Goal: Task Accomplishment & Management: Complete application form

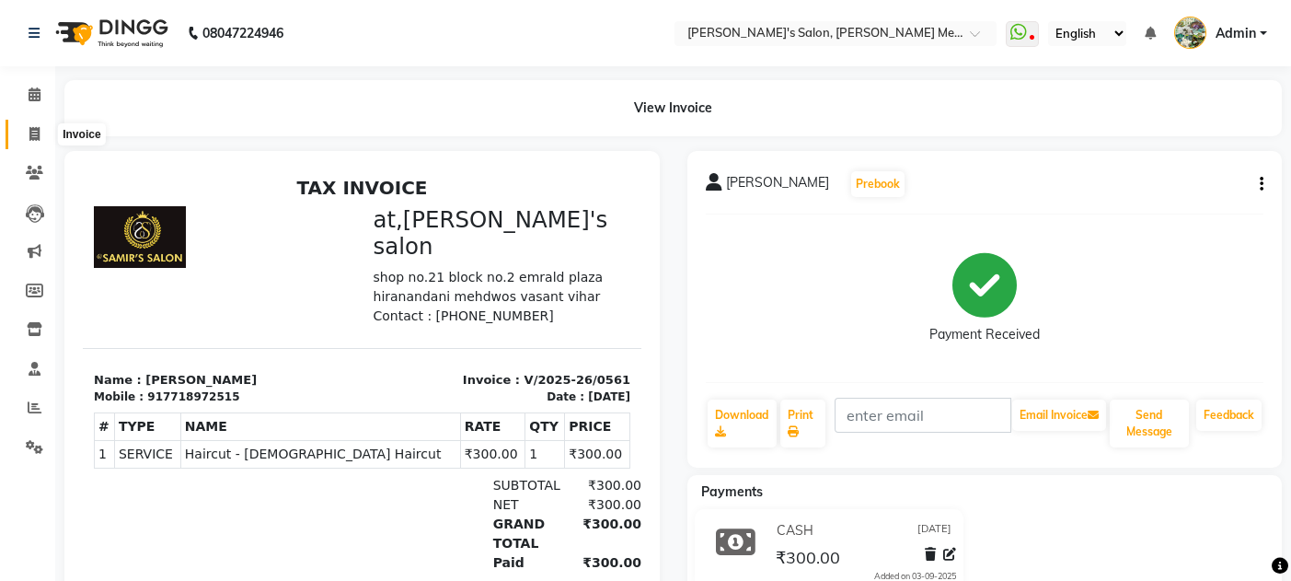
click at [29, 132] on icon at bounding box center [34, 134] width 10 height 14
select select "service"
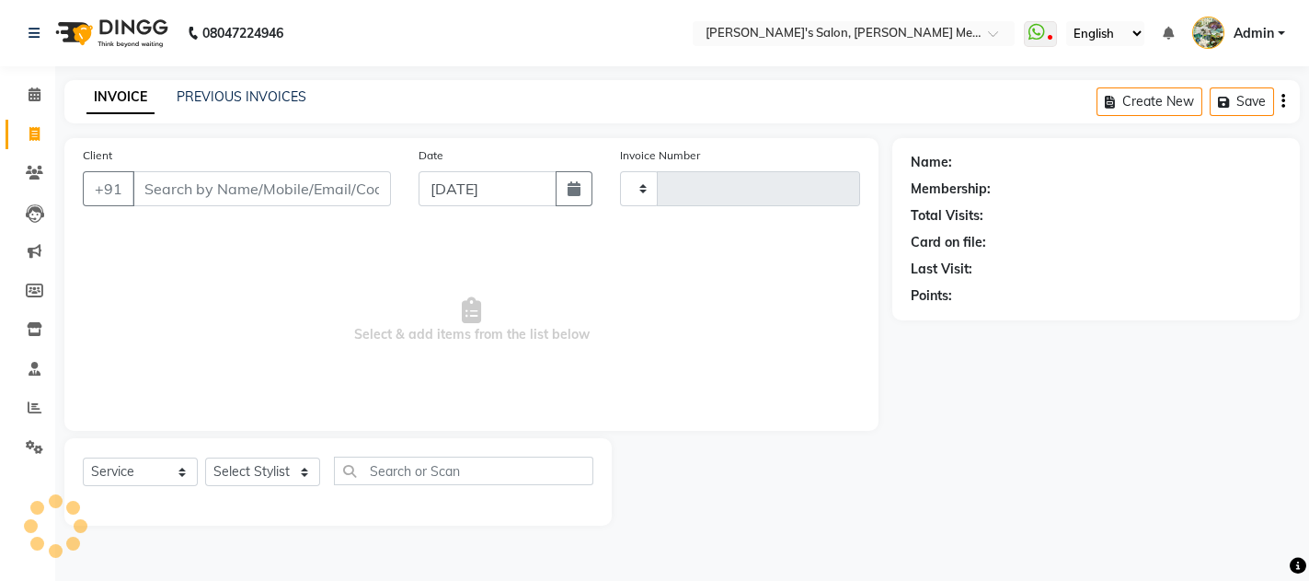
type input "0562"
select select "582"
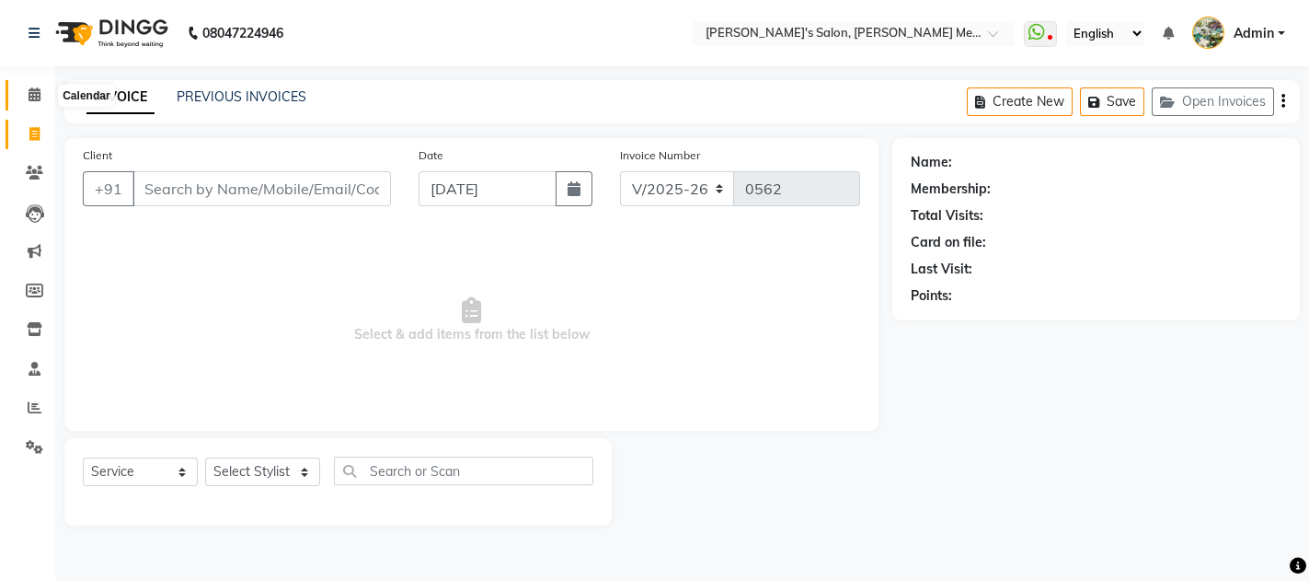
click at [30, 100] on icon at bounding box center [35, 94] width 12 height 14
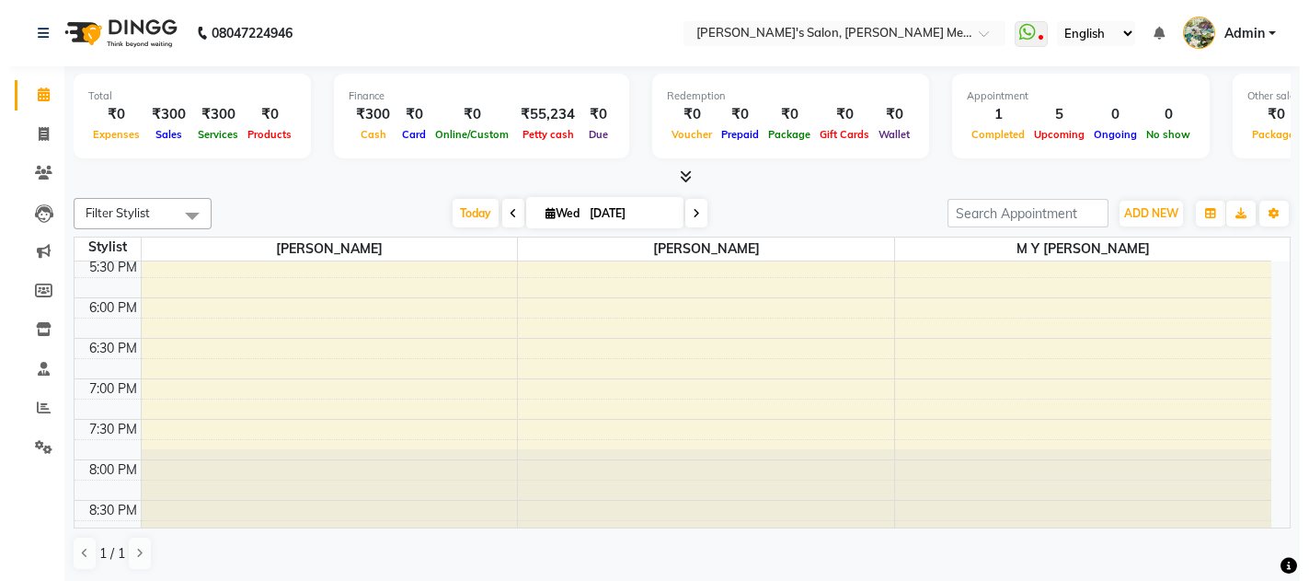
scroll to position [774, 0]
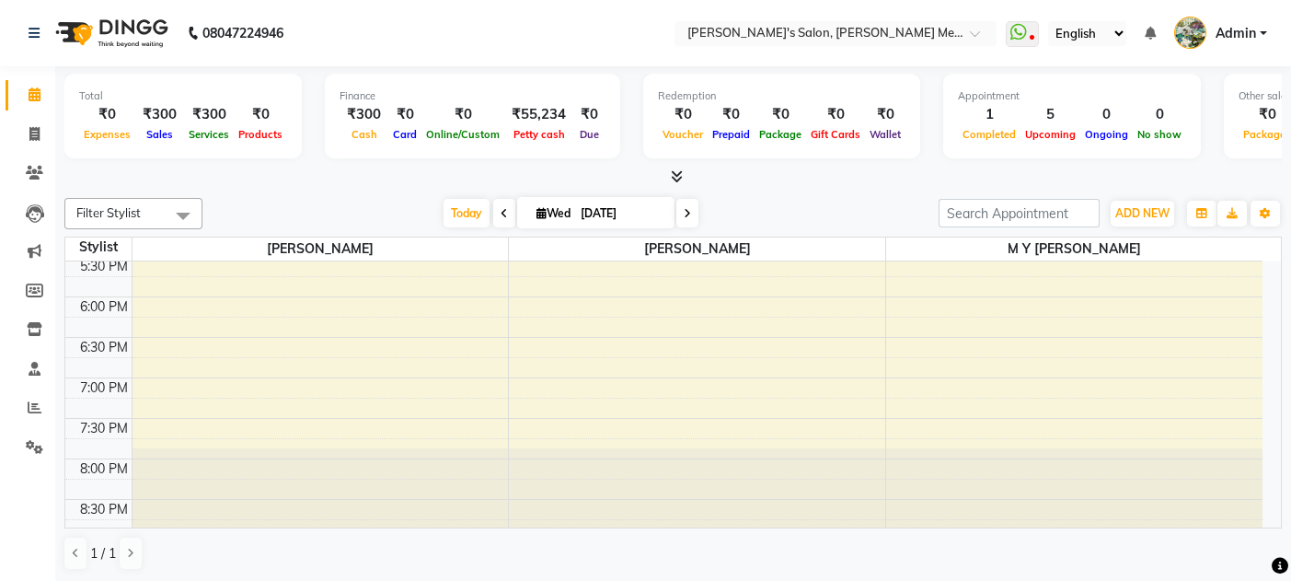
click at [358, 299] on div "8:00 AM 8:30 AM 9:00 AM 9:30 AM 10:00 AM 10:30 AM 11:00 AM 11:30 AM 12:00 PM 12…" at bounding box center [663, 95] width 1197 height 1214
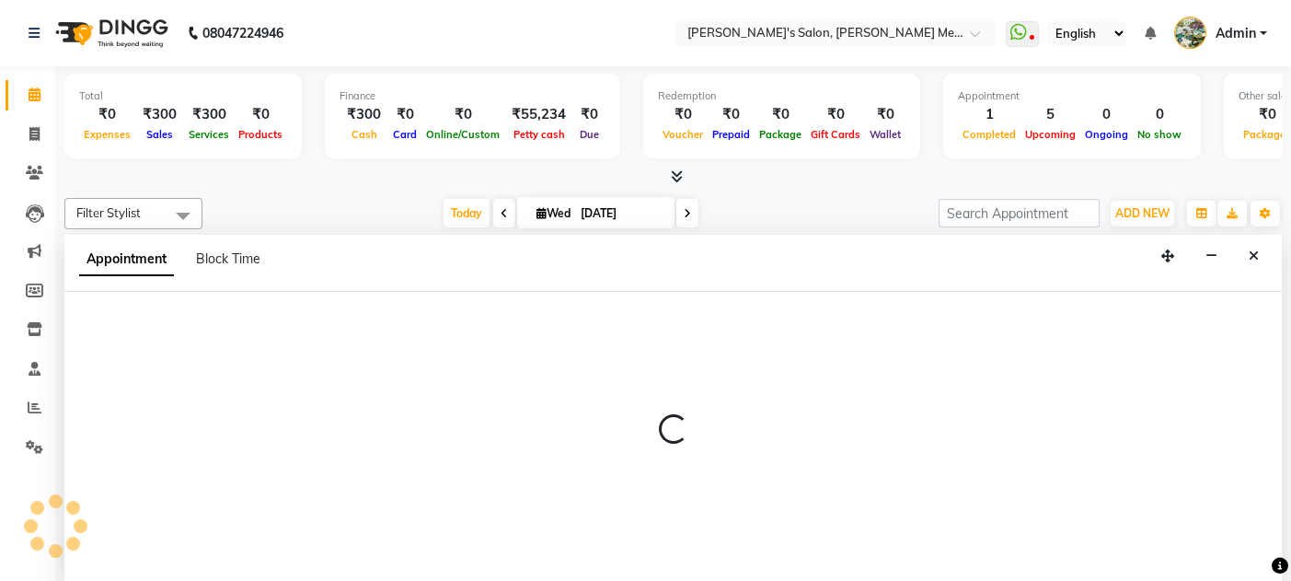
select select "7816"
select select "1080"
select select "tentative"
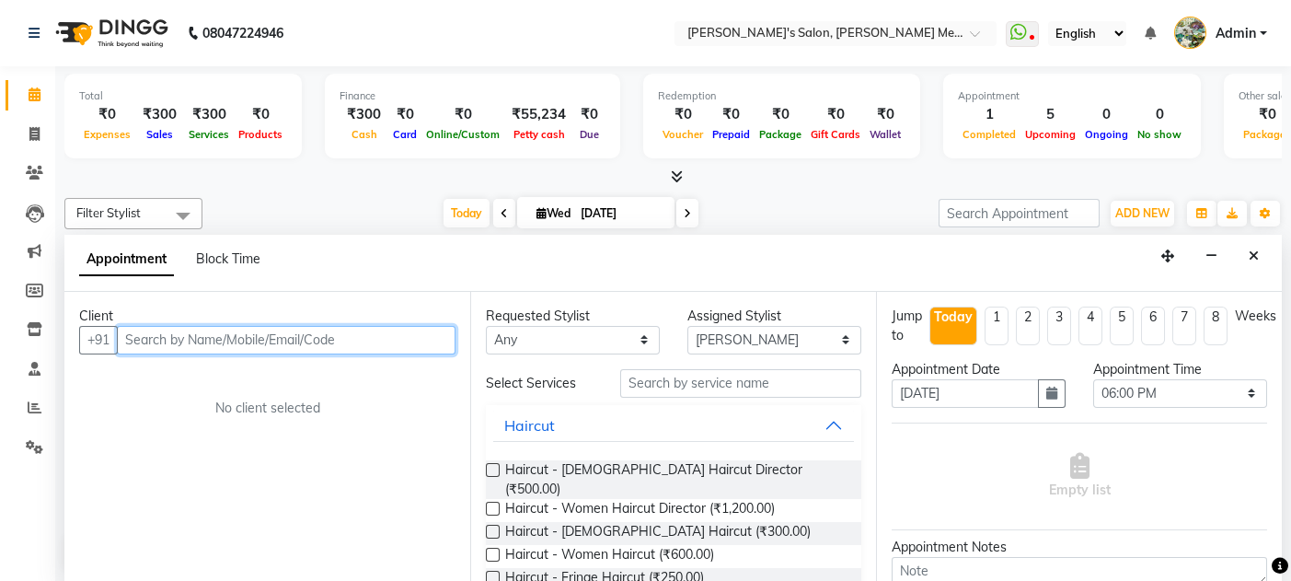
click at [369, 327] on input "text" at bounding box center [286, 340] width 339 height 29
type input "9867168208"
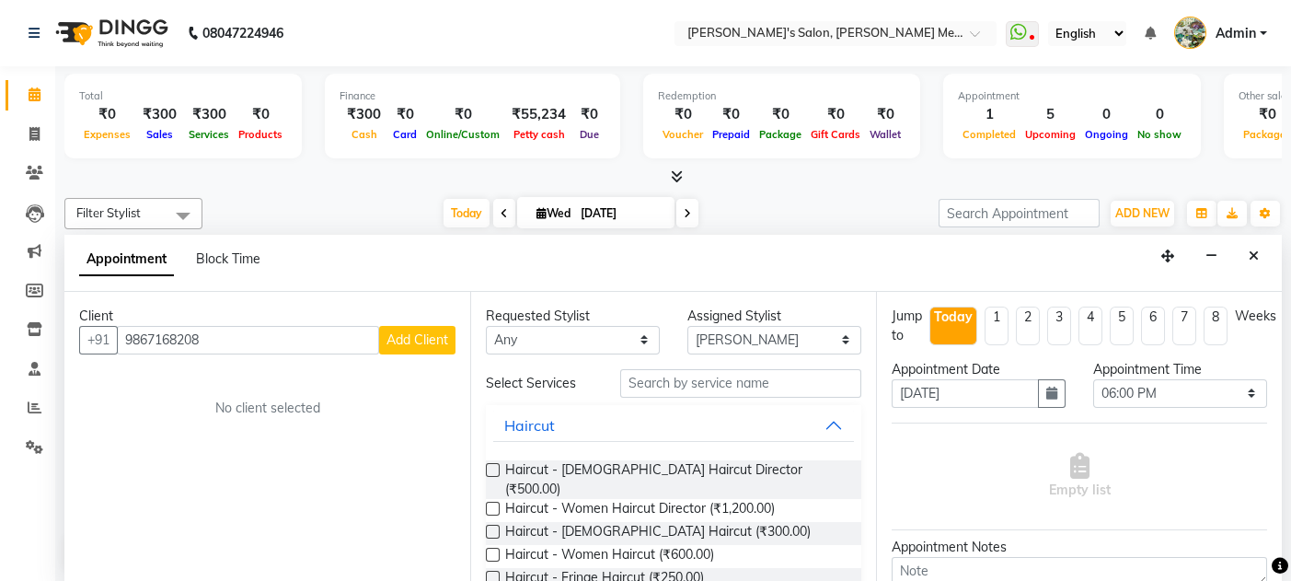
click at [421, 331] on span "Add Client" at bounding box center [417, 339] width 62 height 17
select select "22"
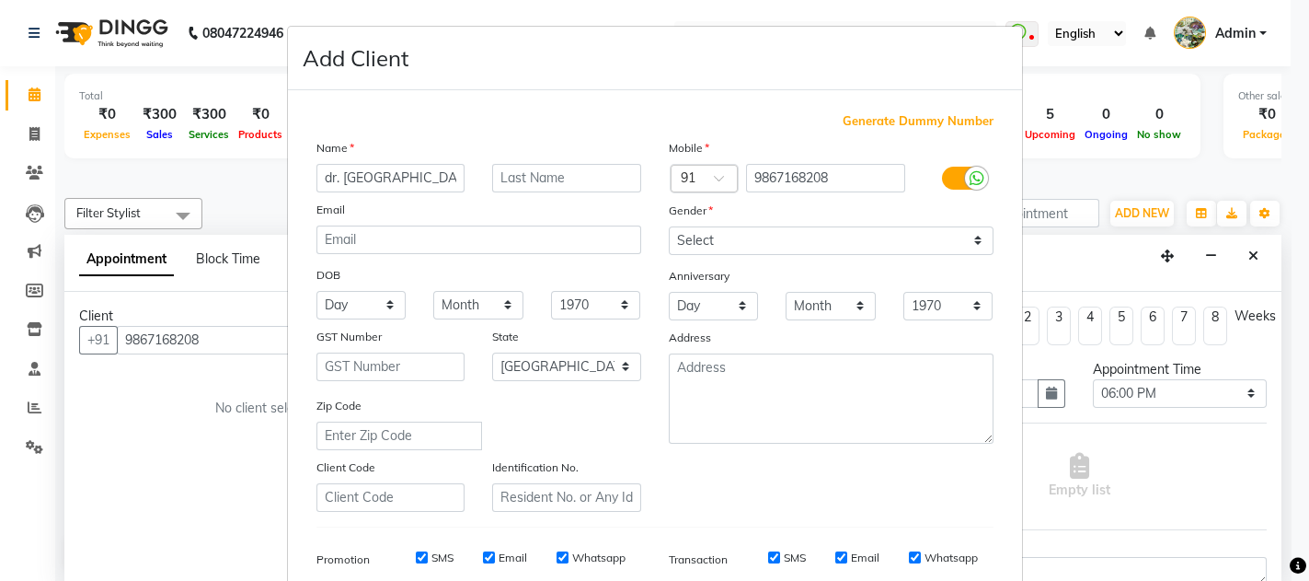
type input "dr. [GEOGRAPHIC_DATA]"
click at [731, 237] on select "Select [DEMOGRAPHIC_DATA] [DEMOGRAPHIC_DATA] Other Prefer Not To Say" at bounding box center [831, 240] width 325 height 29
select select "[DEMOGRAPHIC_DATA]"
click at [669, 226] on select "Select [DEMOGRAPHIC_DATA] [DEMOGRAPHIC_DATA] Other Prefer Not To Say" at bounding box center [831, 240] width 325 height 29
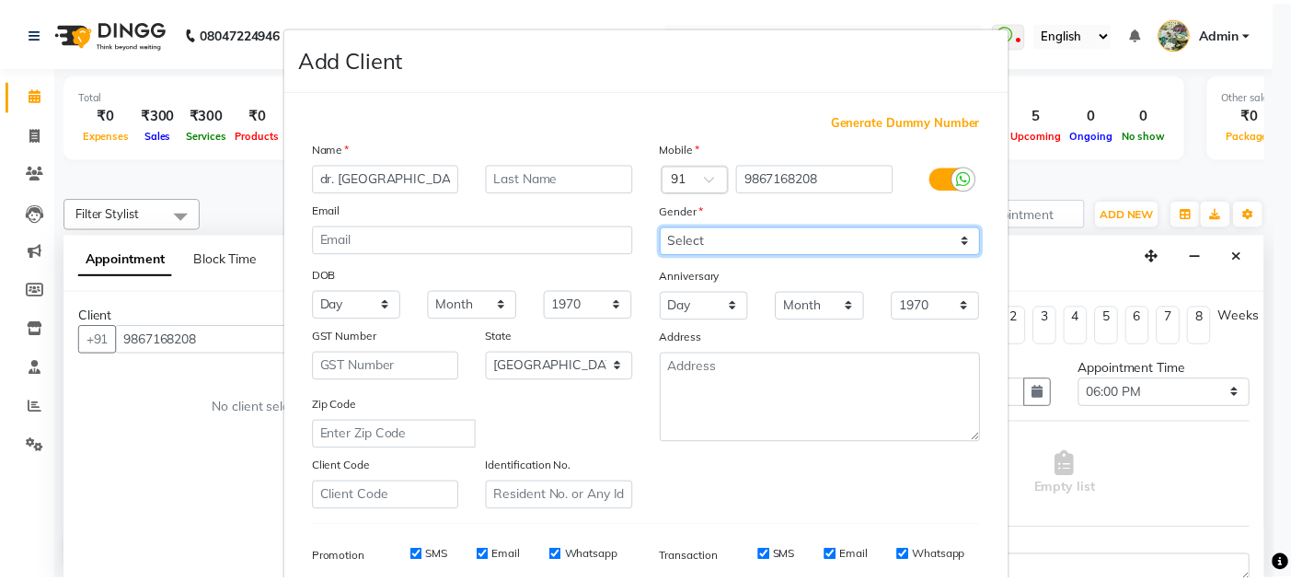
scroll to position [268, 0]
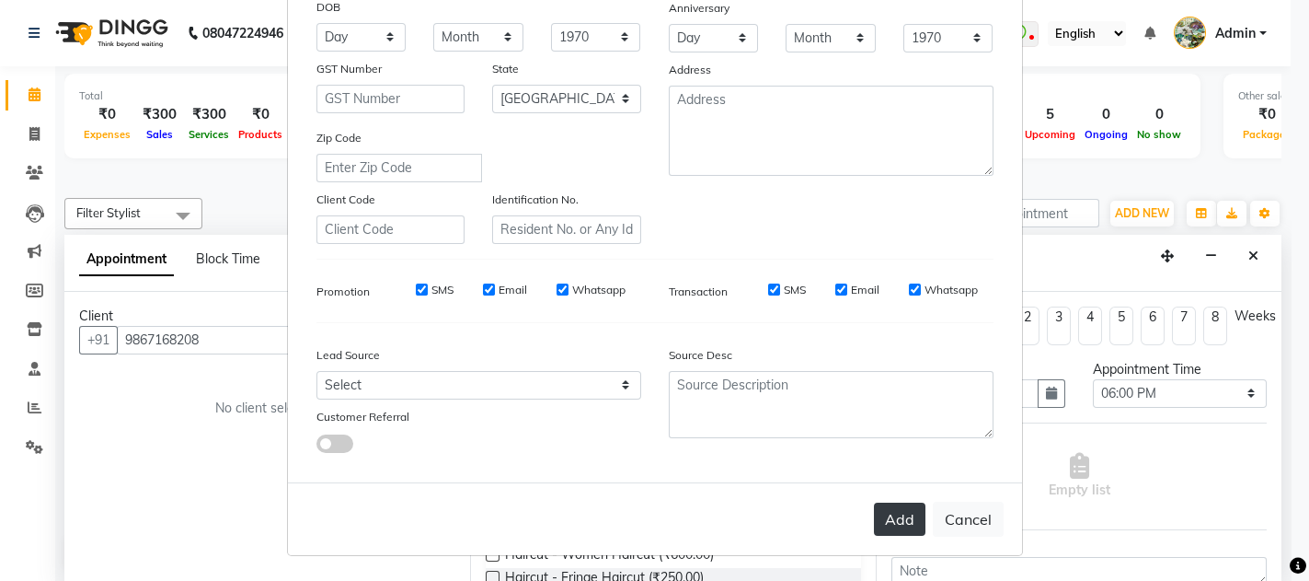
click at [886, 512] on button "Add" at bounding box center [900, 518] width 52 height 33
select select
select select "null"
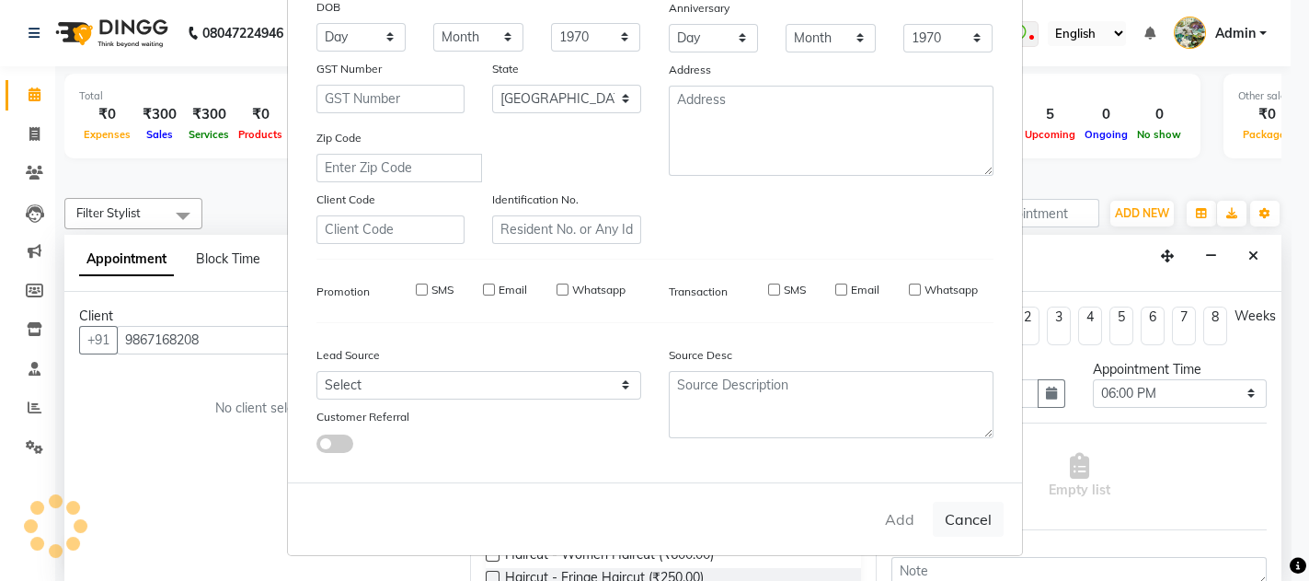
select select
checkbox input "false"
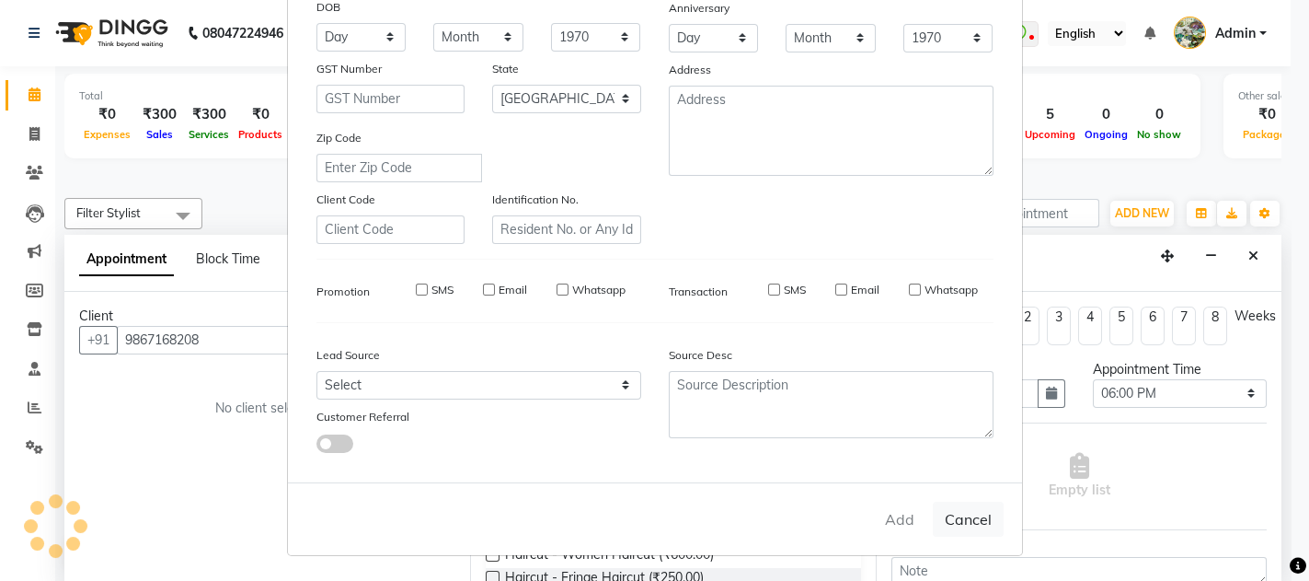
checkbox input "false"
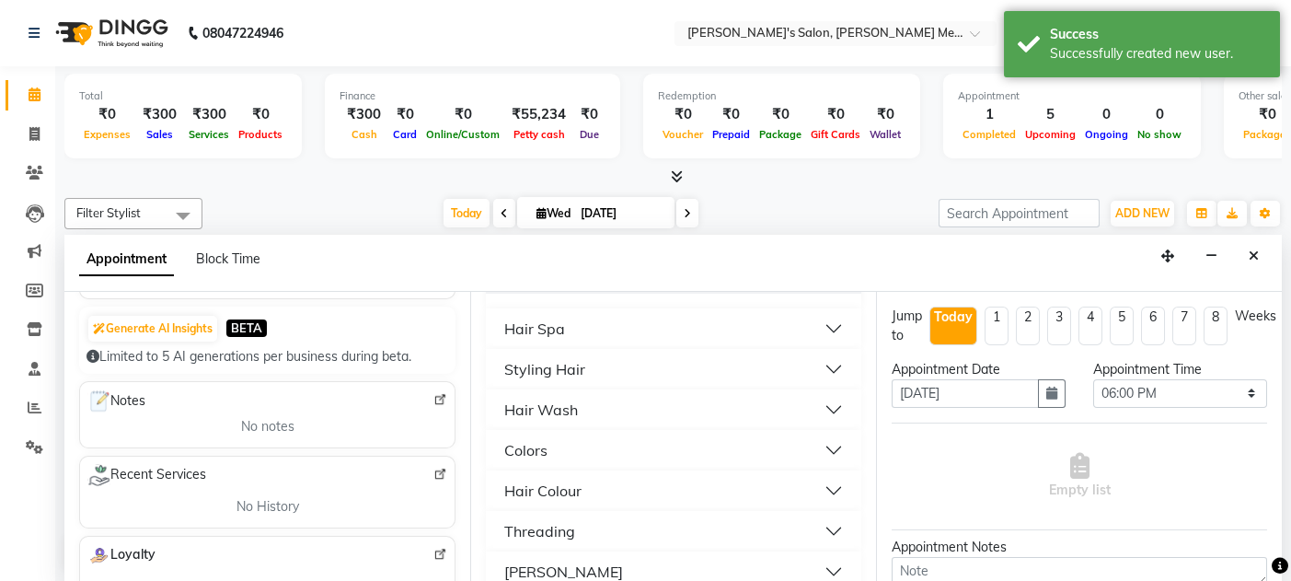
scroll to position [407, 0]
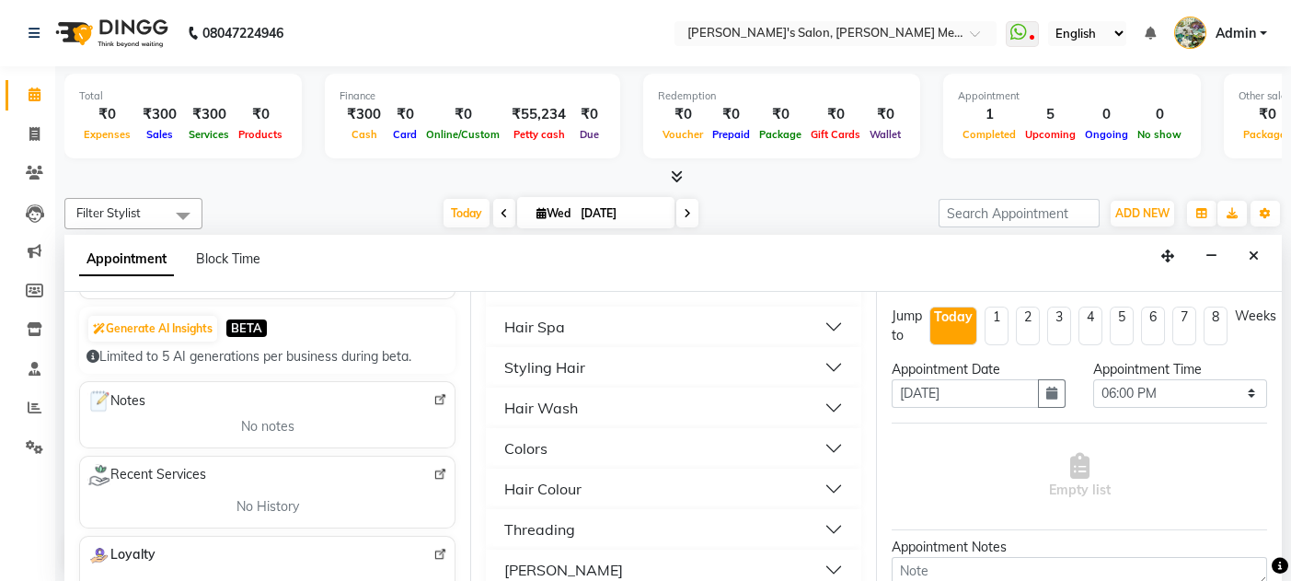
click at [606, 351] on button "Styling Hair" at bounding box center [673, 367] width 361 height 33
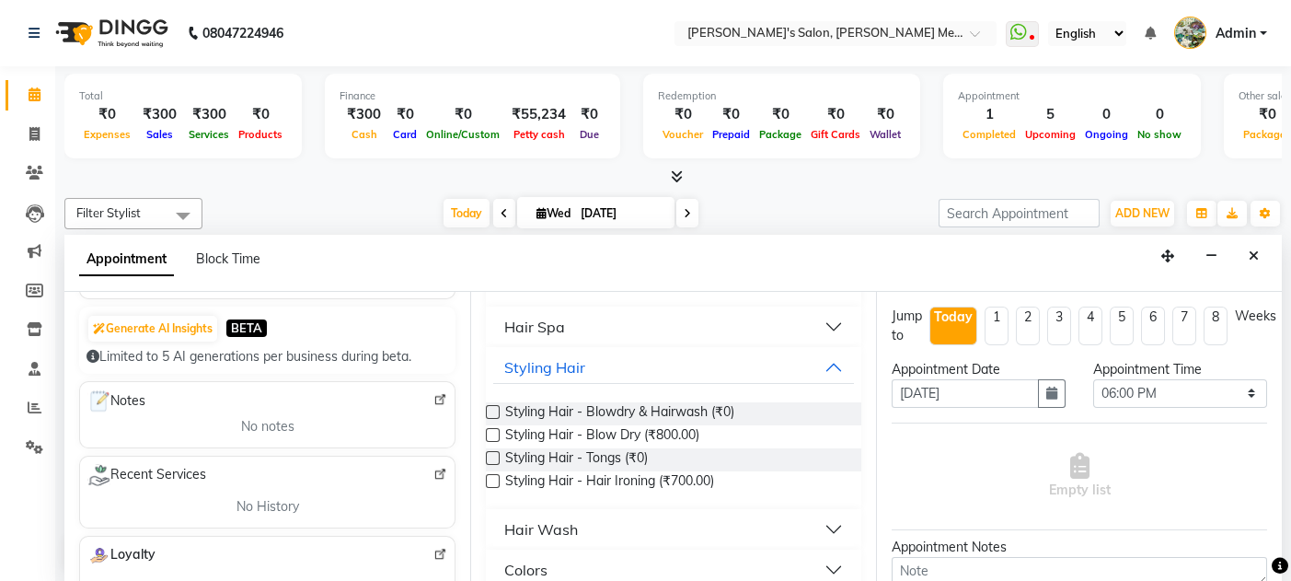
click at [494, 405] on label at bounding box center [493, 412] width 14 height 14
click at [494, 408] on input "checkbox" at bounding box center [492, 414] width 12 height 12
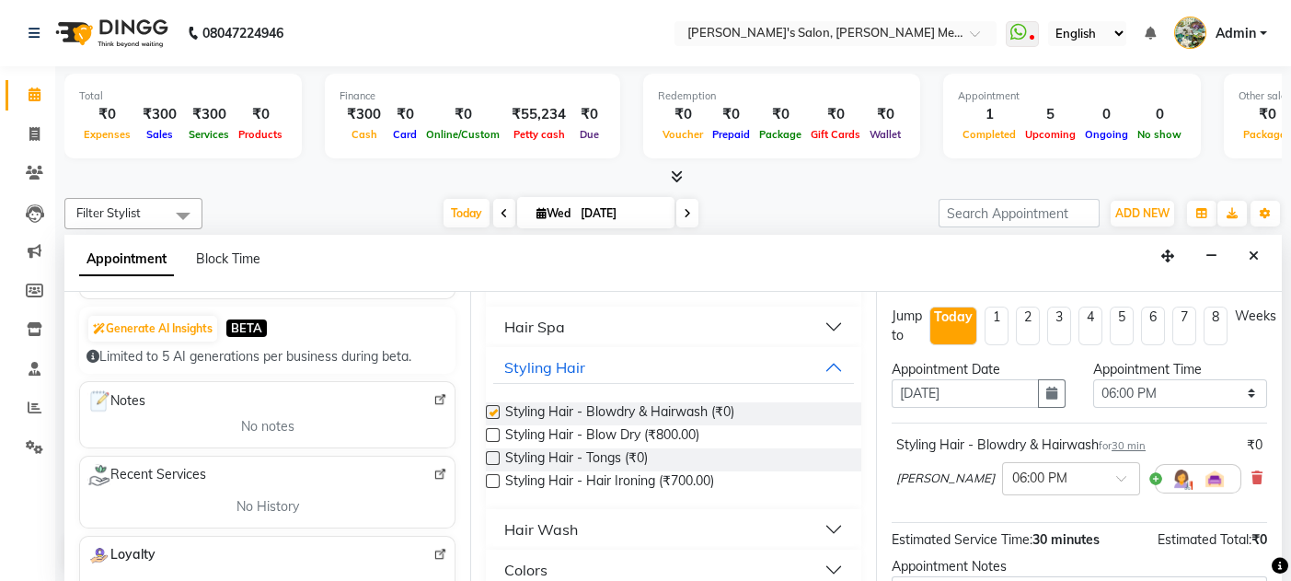
checkbox input "false"
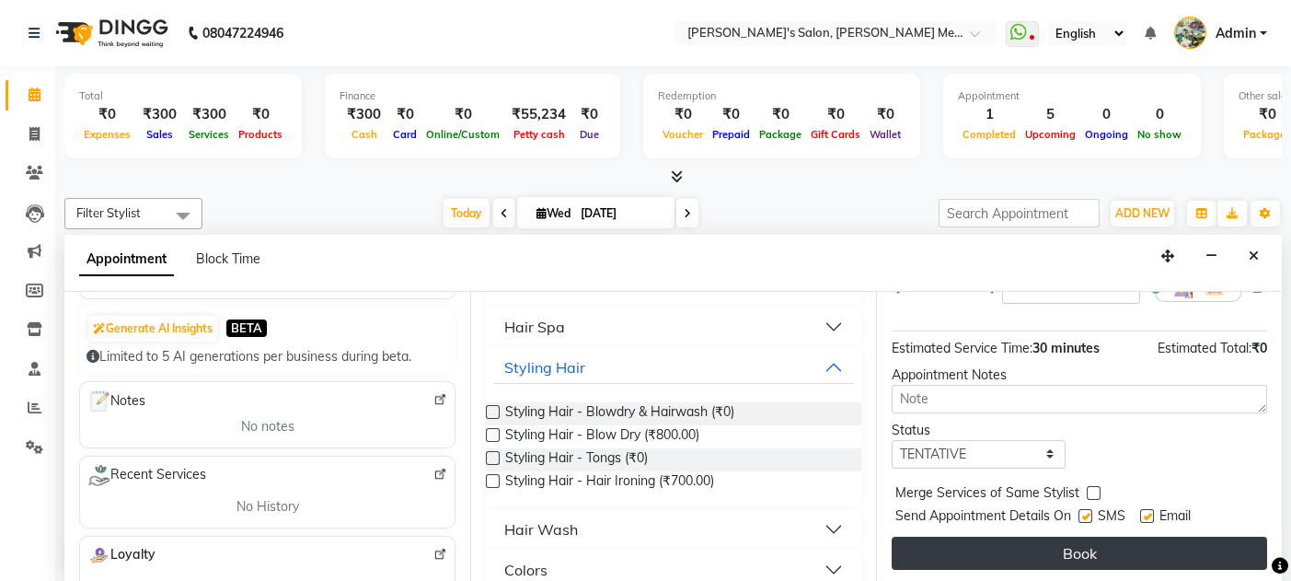
click at [1026, 558] on button "Book" at bounding box center [1079, 552] width 375 height 33
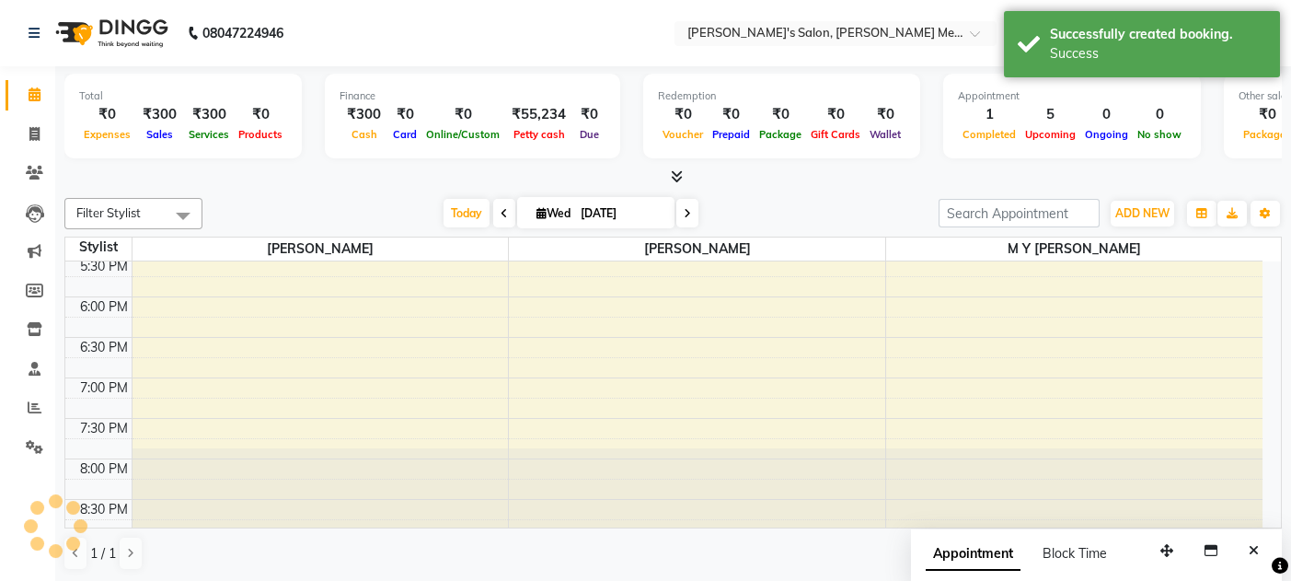
scroll to position [0, 0]
